Goal: Check status: Check status

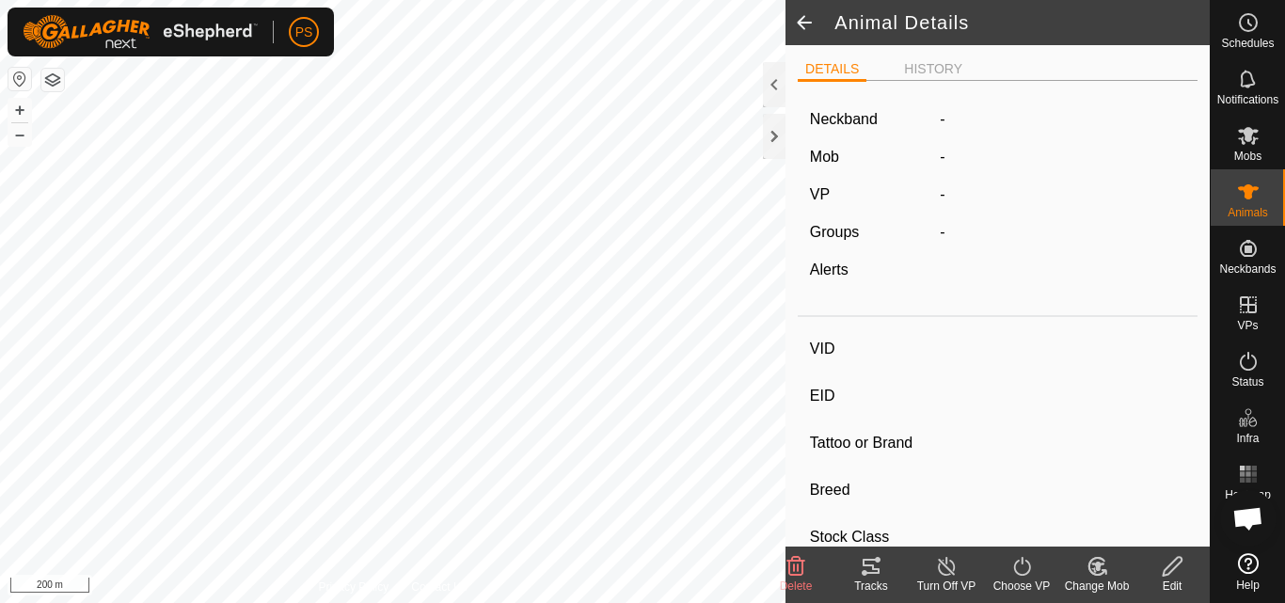
type input "23B49"
type input "-"
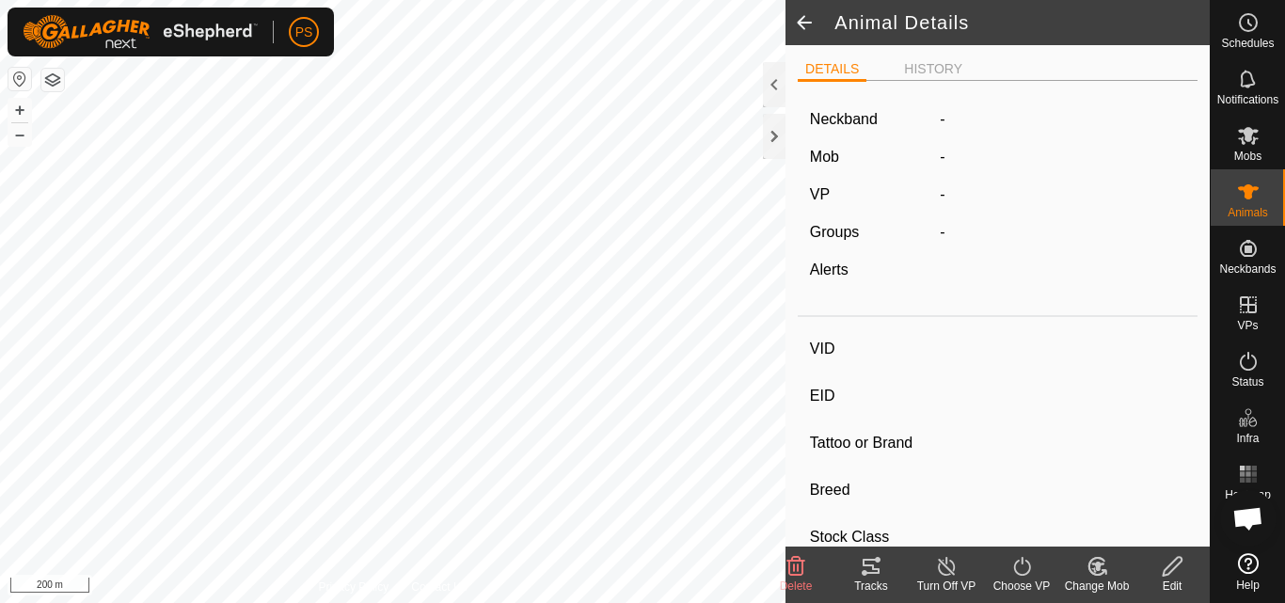
type input "0 kg"
type input "-"
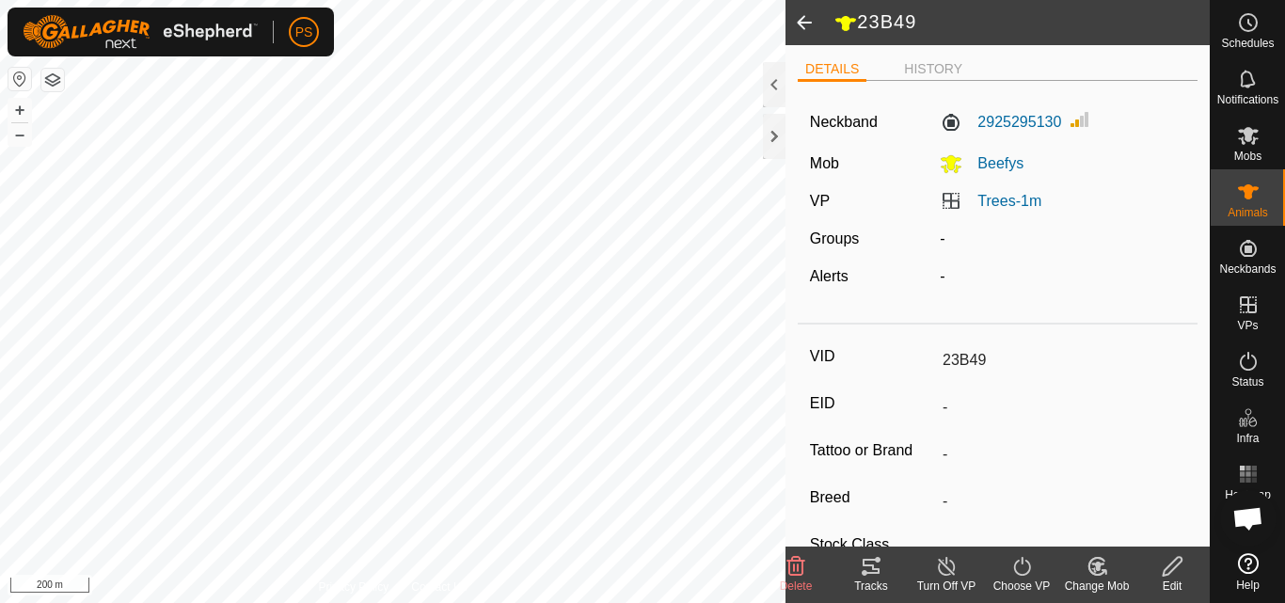
click at [874, 569] on icon at bounding box center [871, 566] width 17 height 15
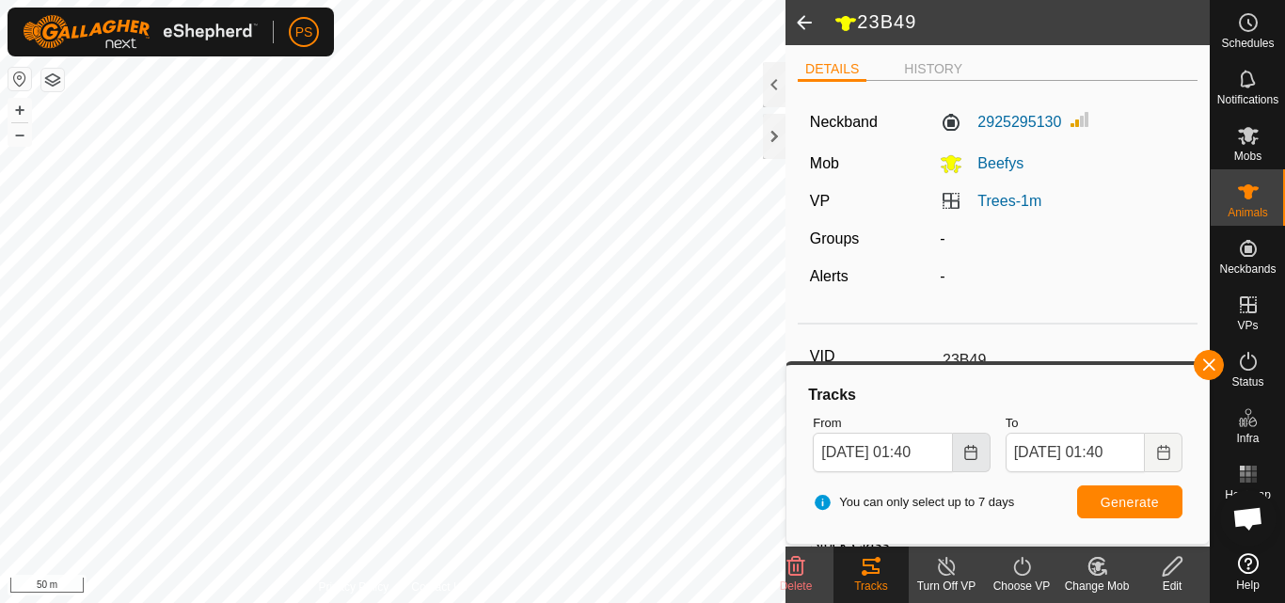
click at [968, 453] on icon "Choose Date" at bounding box center [970, 452] width 15 height 15
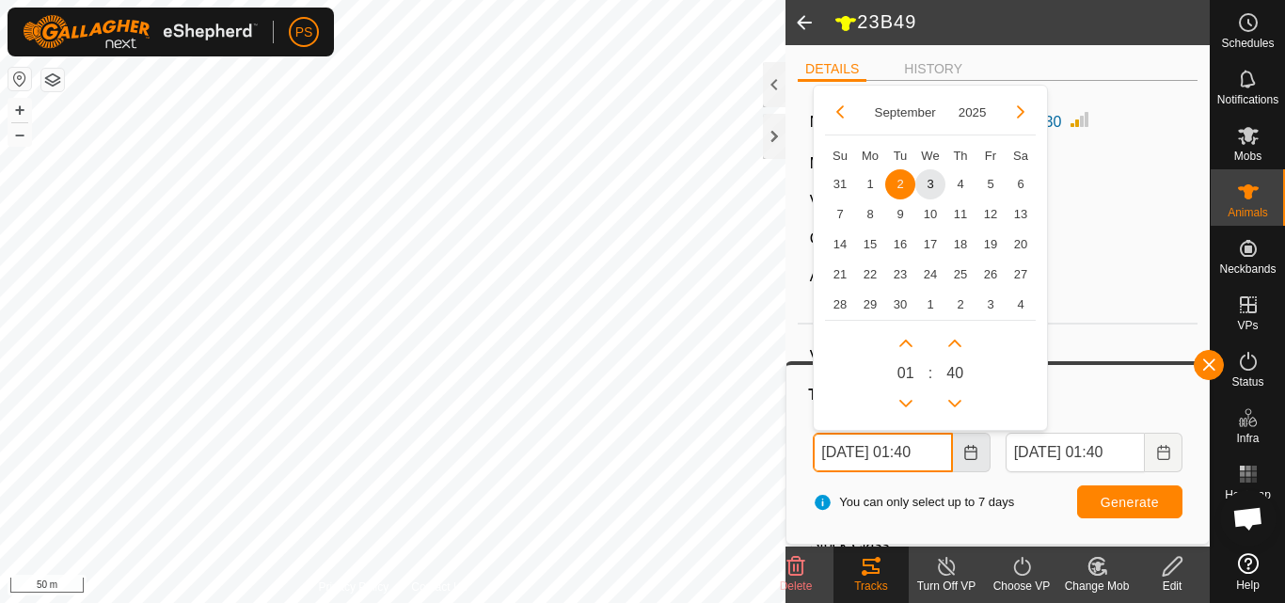
scroll to position [0, 9]
click at [899, 402] on button "Previous Hour" at bounding box center [906, 403] width 30 height 30
click at [930, 186] on span "3" at bounding box center [930, 183] width 30 height 30
type input "[DATE] 00:40"
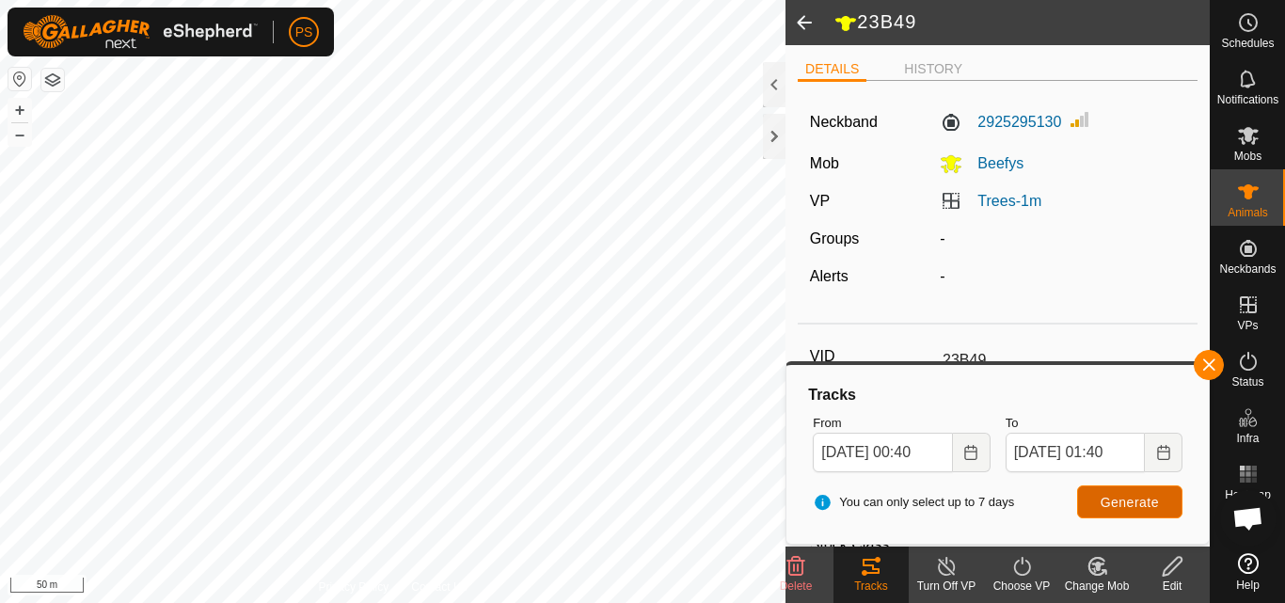
scroll to position [0, 0]
click at [1143, 499] on span "Generate" at bounding box center [1130, 502] width 58 height 15
click at [805, 24] on span at bounding box center [805, 22] width 38 height 45
